Goal: Information Seeking & Learning: Learn about a topic

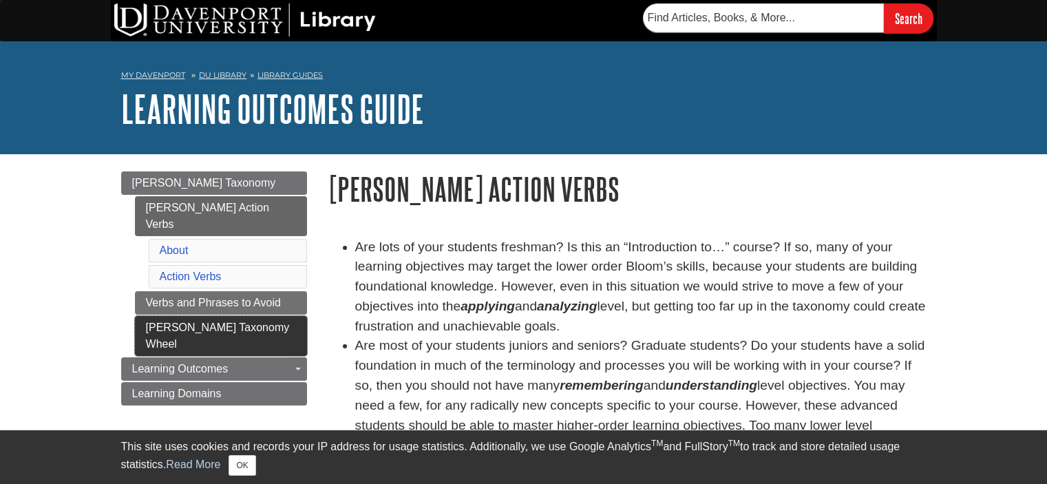
click at [186, 316] on link "[PERSON_NAME] Taxonomy Wheel" at bounding box center [221, 336] width 172 height 40
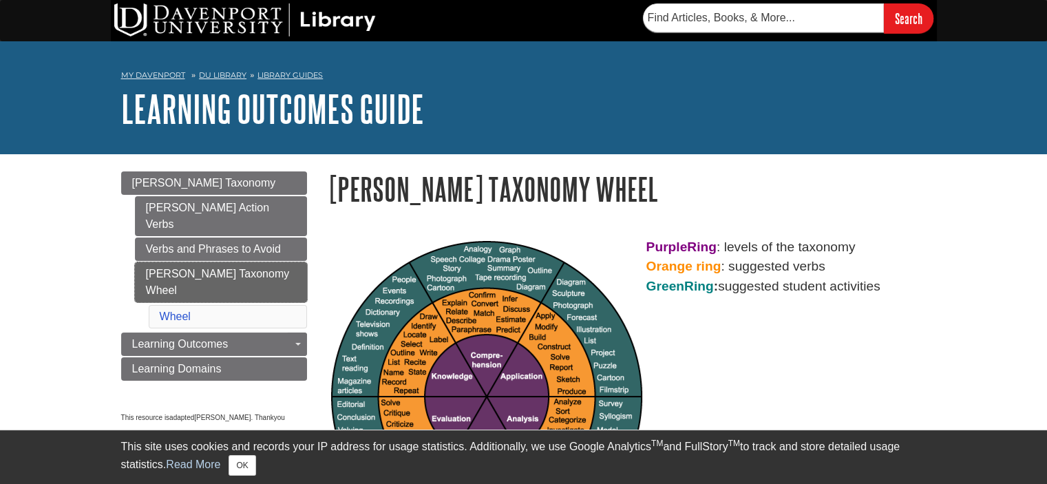
click at [194, 262] on link "[PERSON_NAME] Taxonomy Wheel" at bounding box center [221, 282] width 172 height 40
click at [187, 262] on link "[PERSON_NAME] Taxonomy Wheel" at bounding box center [221, 282] width 172 height 40
click at [196, 239] on link "Verbs and Phrases to Avoid" at bounding box center [221, 249] width 172 height 23
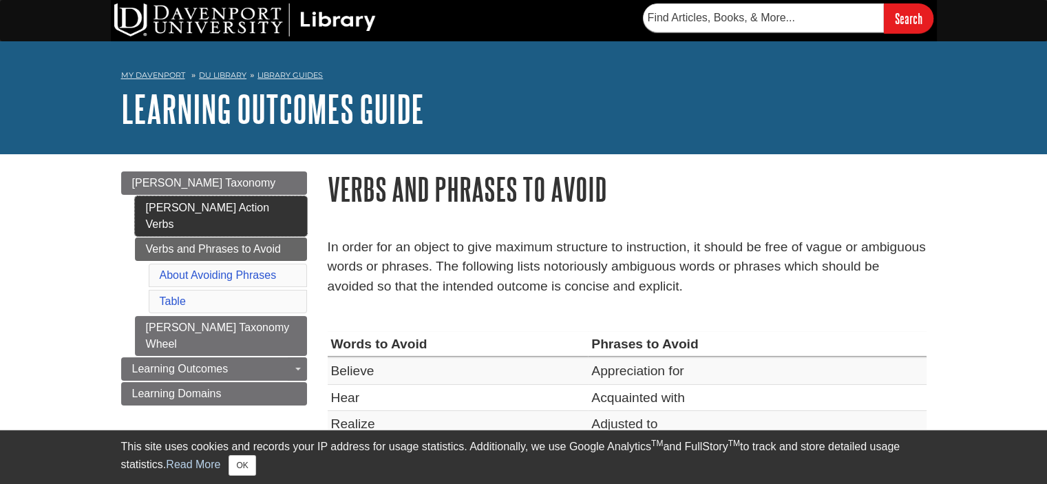
click at [201, 207] on link "[PERSON_NAME] Action Verbs" at bounding box center [221, 216] width 172 height 40
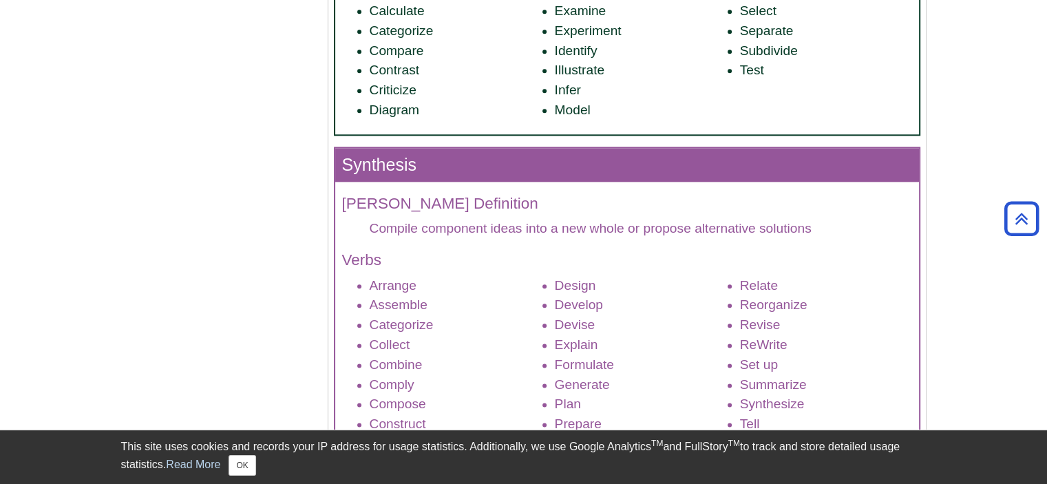
scroll to position [1653, 0]
